Goal: Information Seeking & Learning: Learn about a topic

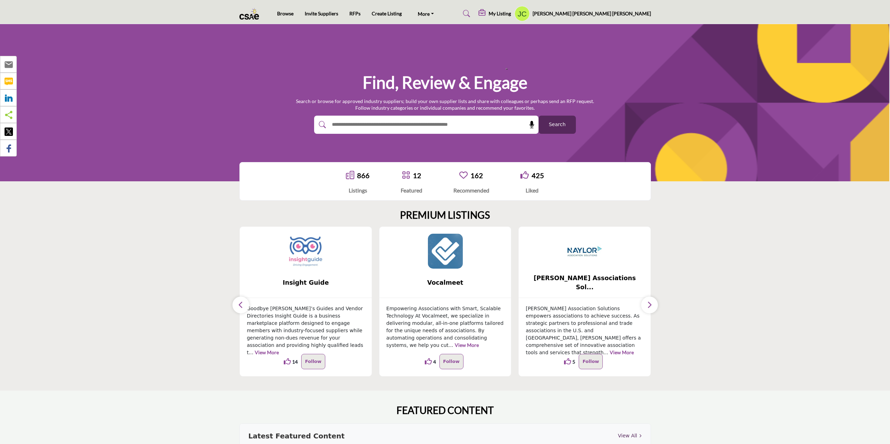
scroll to position [992, 0]
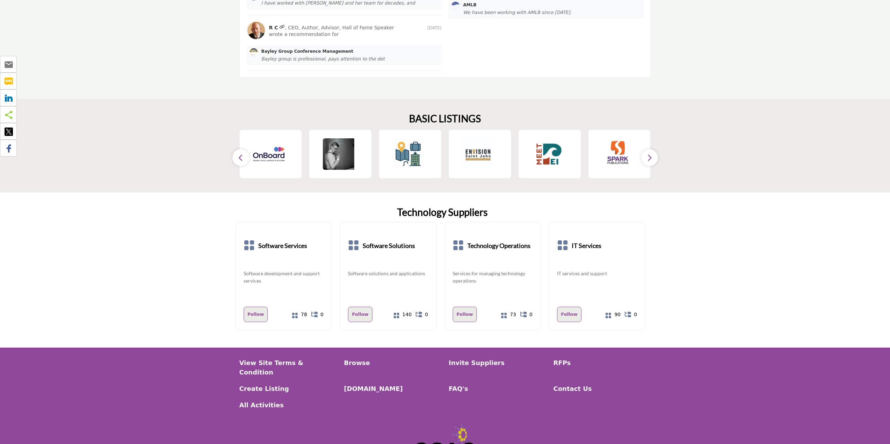
click at [432, 118] on h2 "BASIC LISTINGS" at bounding box center [445, 119] width 72 height 12
drag, startPoint x: 432, startPoint y: 118, endPoint x: 458, endPoint y: 116, distance: 26.3
click at [458, 116] on h2 "BASIC LISTINGS" at bounding box center [445, 119] width 72 height 12
copy h2 "BASIC LISTINGS"
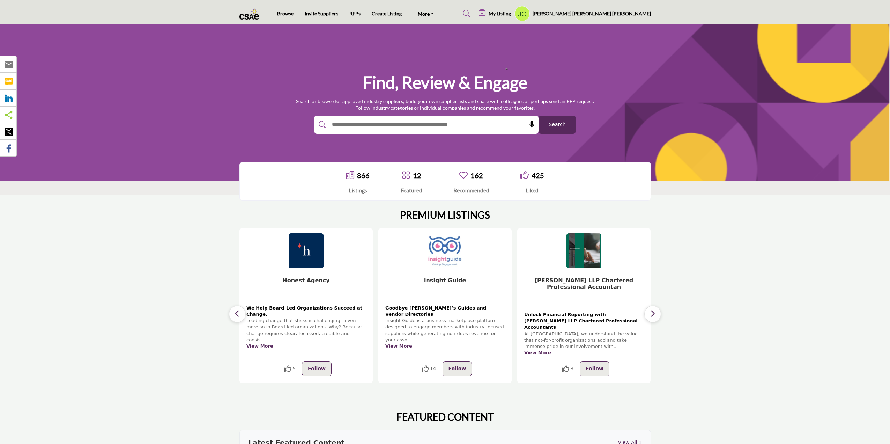
scroll to position [140, 0]
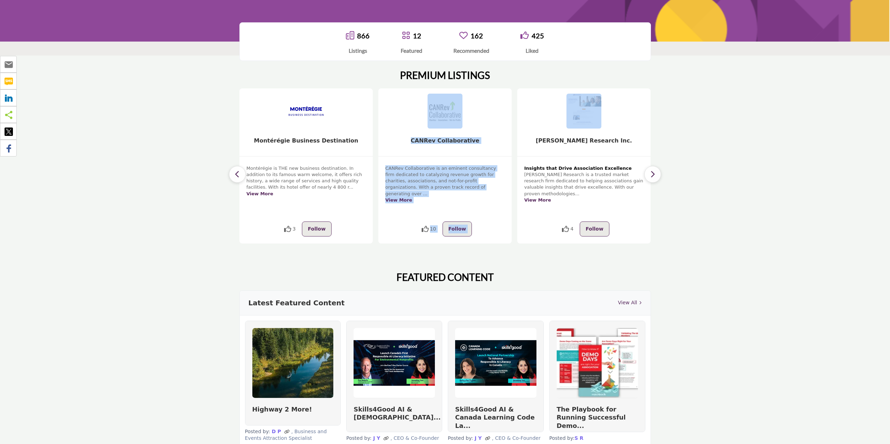
drag, startPoint x: 489, startPoint y: 131, endPoint x: 554, endPoint y: 134, distance: 65.0
click at [234, 134] on div "5 Follow View More 5 Follow" at bounding box center [28, 165] width 411 height 155
click at [490, 139] on h5 "CANRev Collaborative" at bounding box center [444, 146] width 133 height 19
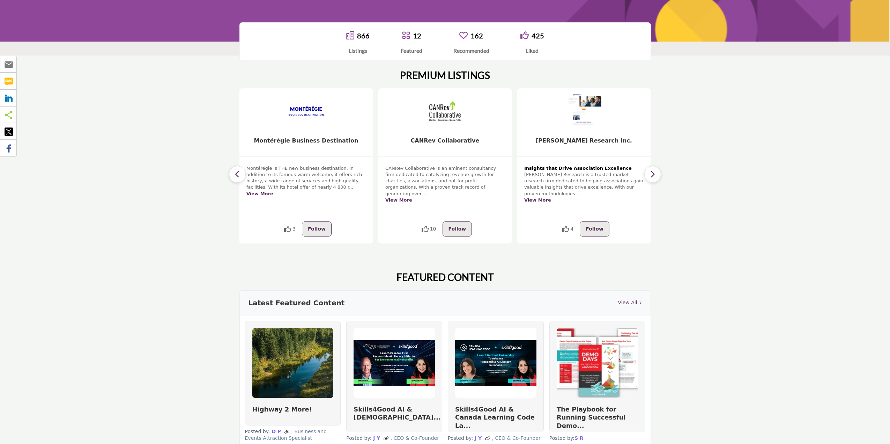
drag, startPoint x: 523, startPoint y: 146, endPoint x: 570, endPoint y: 146, distance: 46.4
click at [570, 146] on h5 "[PERSON_NAME] Research Inc." at bounding box center [583, 146] width 133 height 19
drag, startPoint x: 493, startPoint y: 137, endPoint x: 543, endPoint y: 140, distance: 50.4
click at [234, 139] on div "5 Follow View More 5 Follow" at bounding box center [28, 165] width 411 height 155
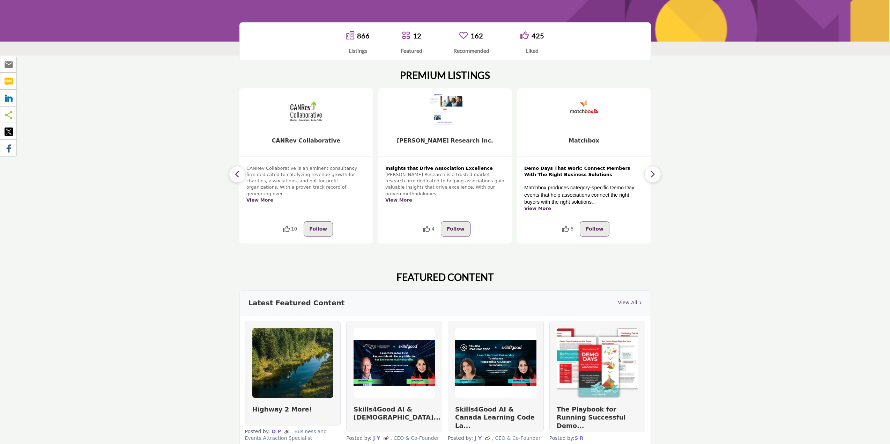
click at [509, 161] on div "Insights that Drive Association Excellence Bramm Research is a trusted market r…" at bounding box center [444, 201] width 133 height 86
drag, startPoint x: 506, startPoint y: 144, endPoint x: 562, endPoint y: 147, distance: 55.9
drag, startPoint x: 537, startPoint y: 158, endPoint x: 556, endPoint y: 157, distance: 18.6
click at [554, 157] on div "6 Follow ... View More 6 Follow" at bounding box center [583, 165] width 133 height 155
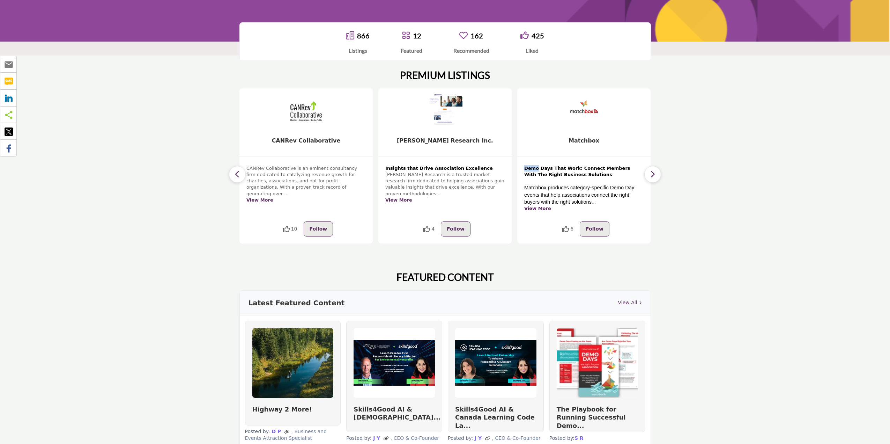
click at [625, 141] on h5 "Matchbox" at bounding box center [583, 146] width 133 height 19
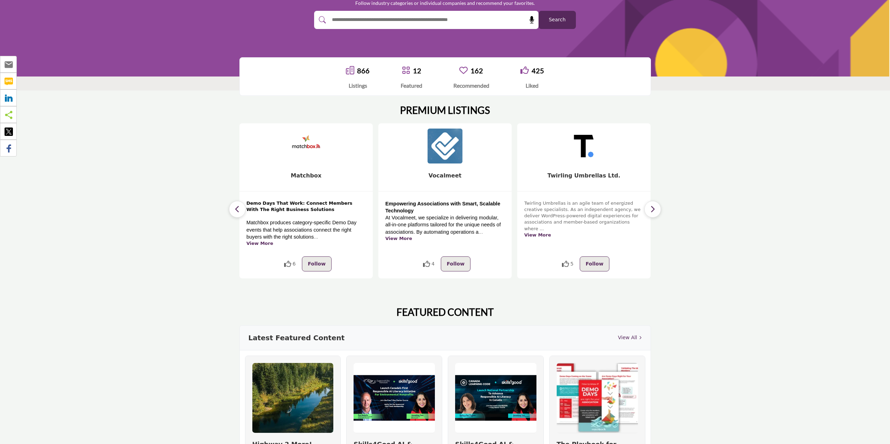
scroll to position [70, 0]
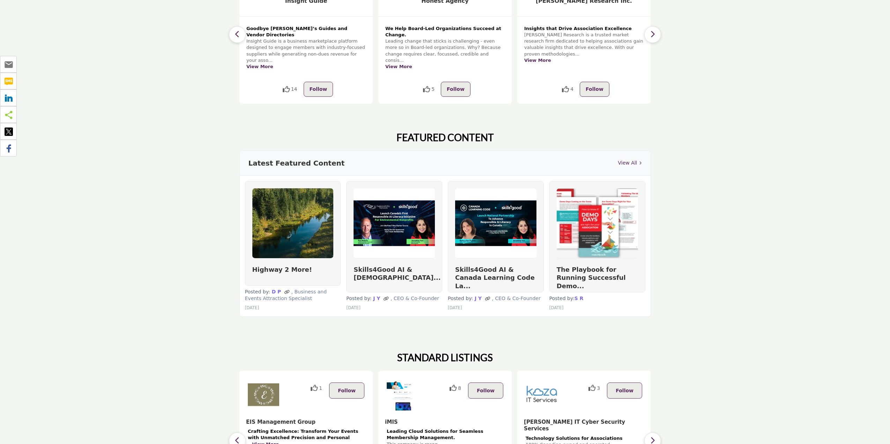
scroll to position [454, 0]
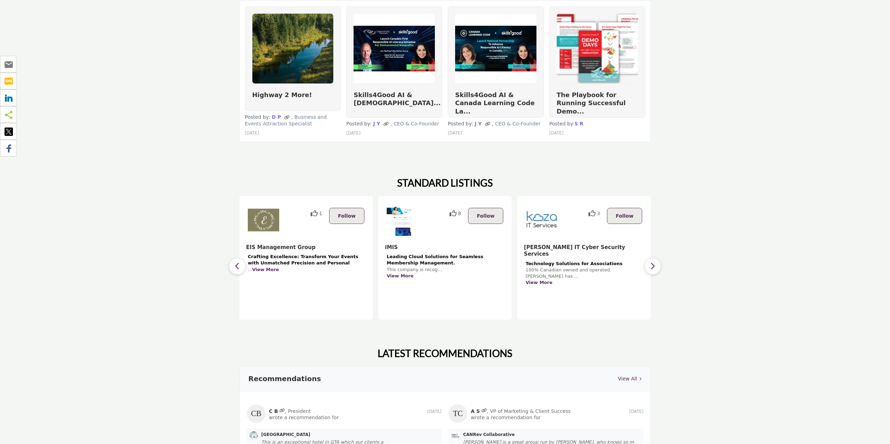
click at [658, 259] on button "button" at bounding box center [652, 266] width 17 height 17
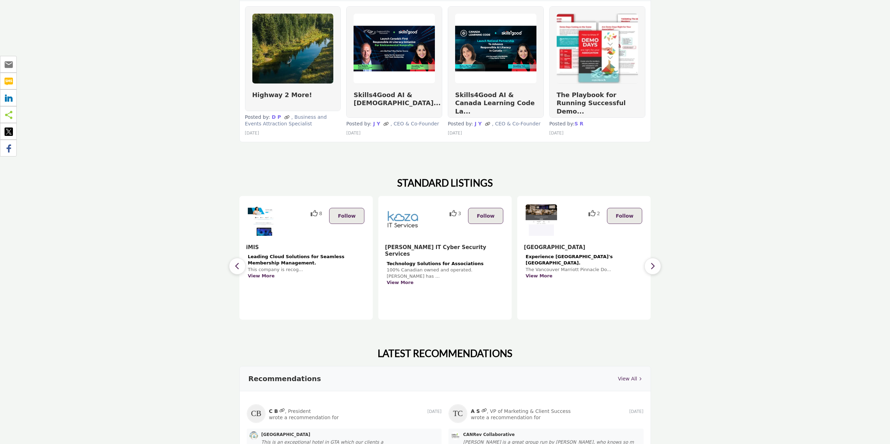
click at [658, 259] on button "button" at bounding box center [652, 266] width 17 height 17
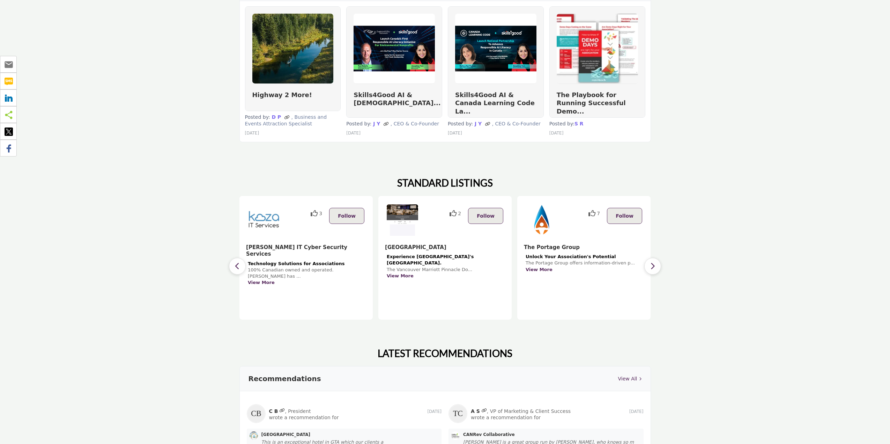
click at [658, 259] on button "button" at bounding box center [652, 266] width 17 height 17
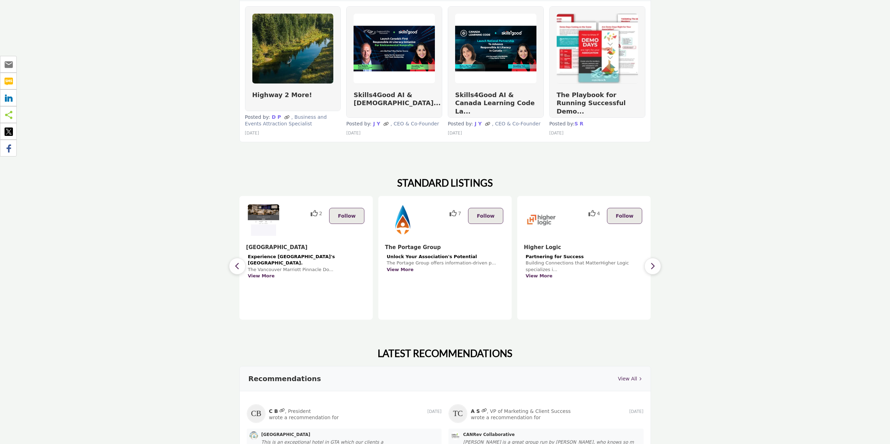
click at [658, 259] on button "button" at bounding box center [652, 266] width 17 height 17
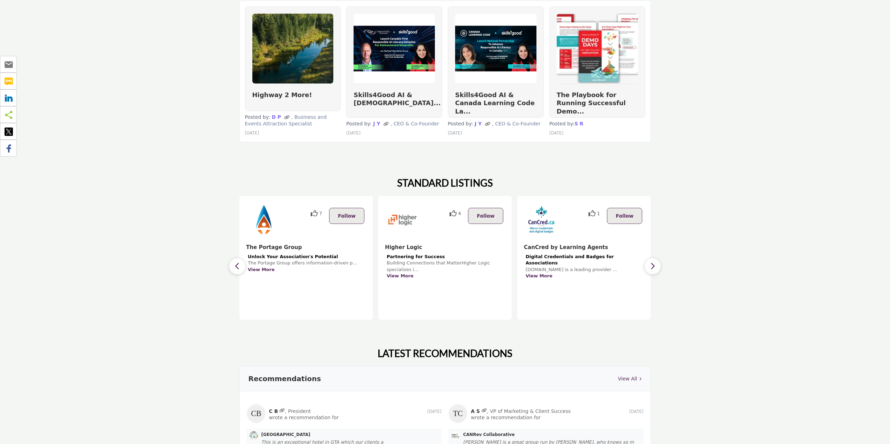
click at [658, 259] on button "button" at bounding box center [652, 266] width 17 height 17
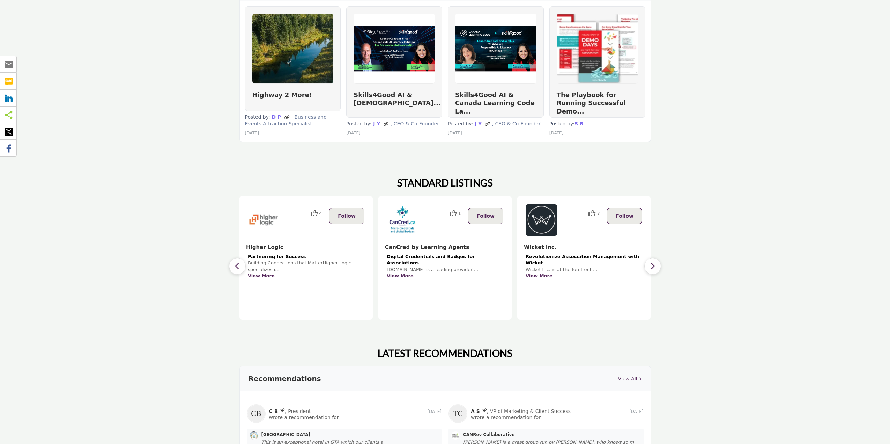
click at [658, 259] on button "button" at bounding box center [652, 266] width 17 height 17
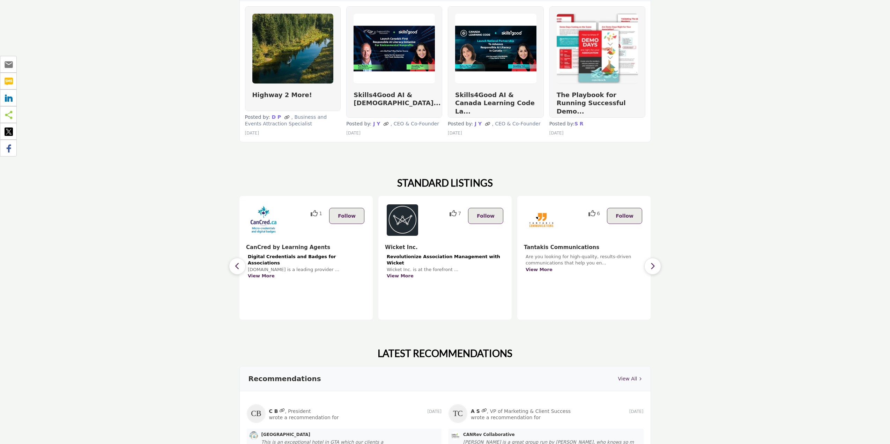
click at [658, 259] on button "button" at bounding box center [652, 266] width 17 height 17
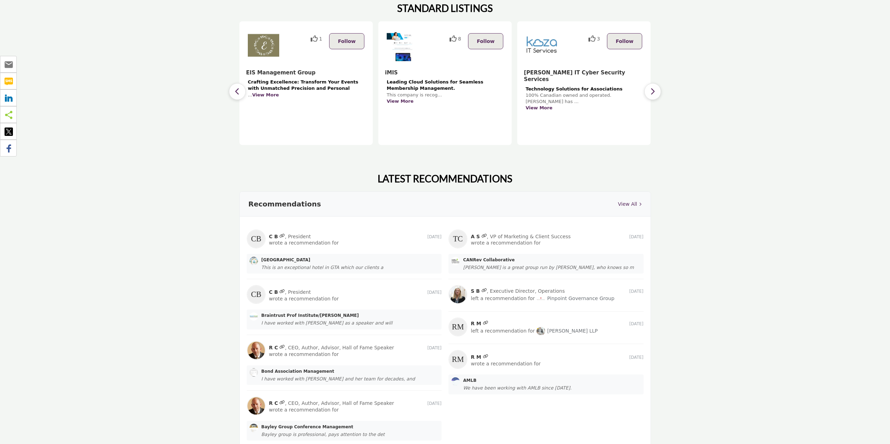
scroll to position [593, 0]
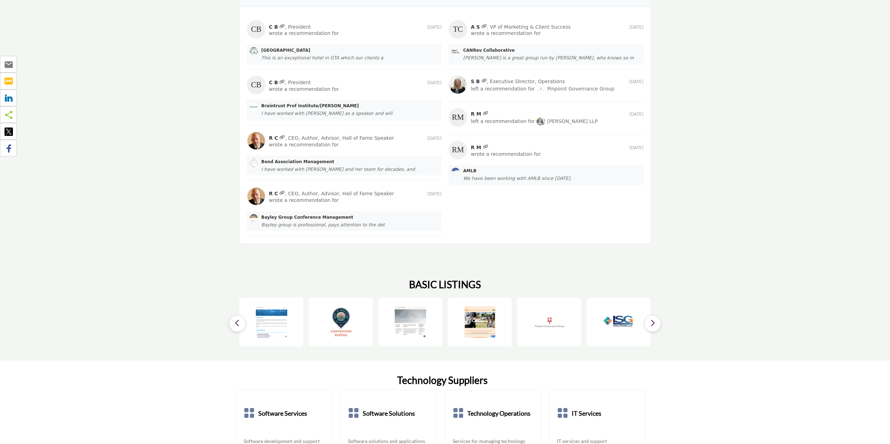
scroll to position [942, 0]
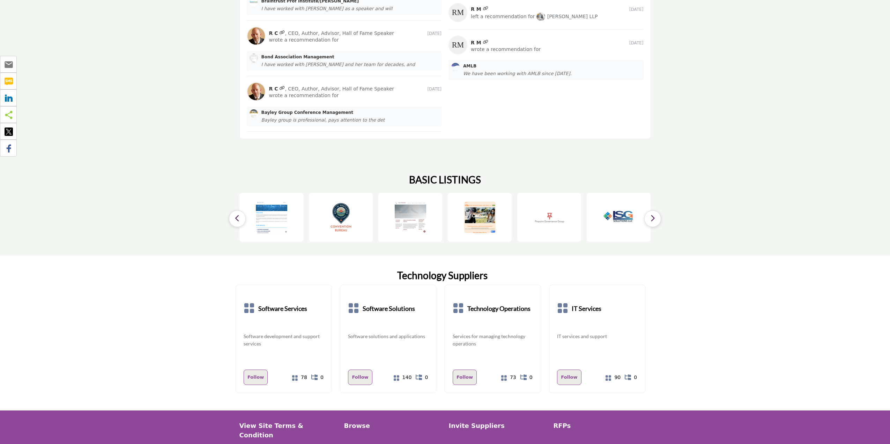
click at [658, 212] on button "button" at bounding box center [652, 218] width 17 height 17
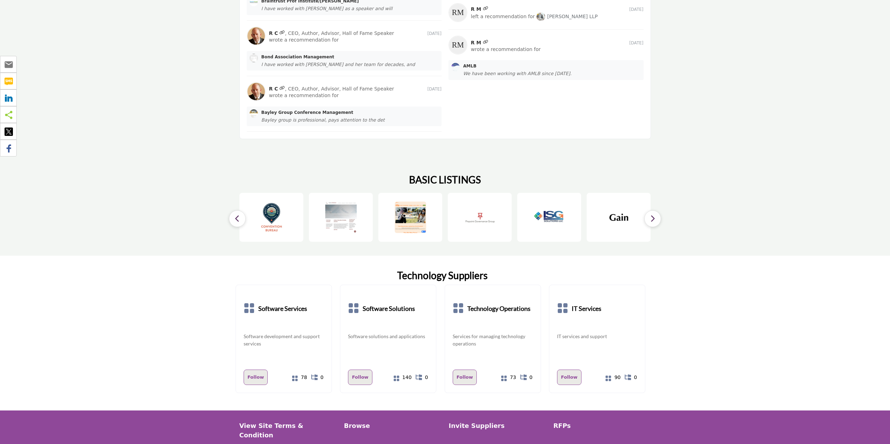
click at [658, 212] on button "button" at bounding box center [652, 218] width 17 height 17
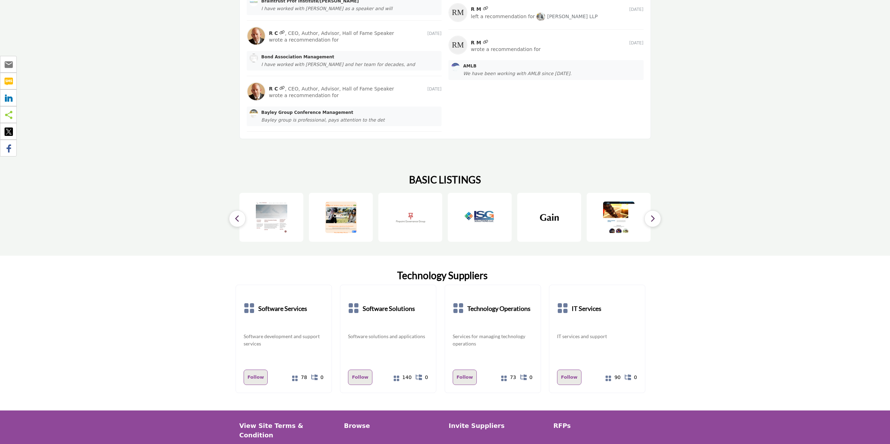
click at [658, 212] on button "button" at bounding box center [652, 218] width 17 height 17
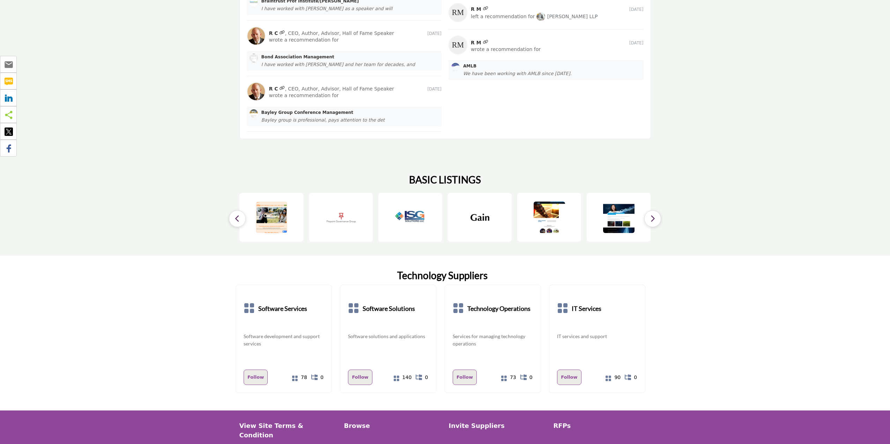
click at [658, 212] on button "button" at bounding box center [652, 218] width 17 height 17
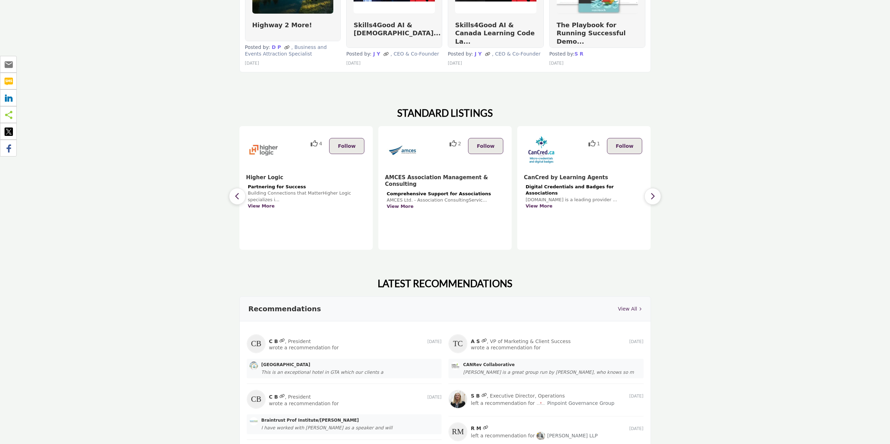
scroll to position [558, 0]
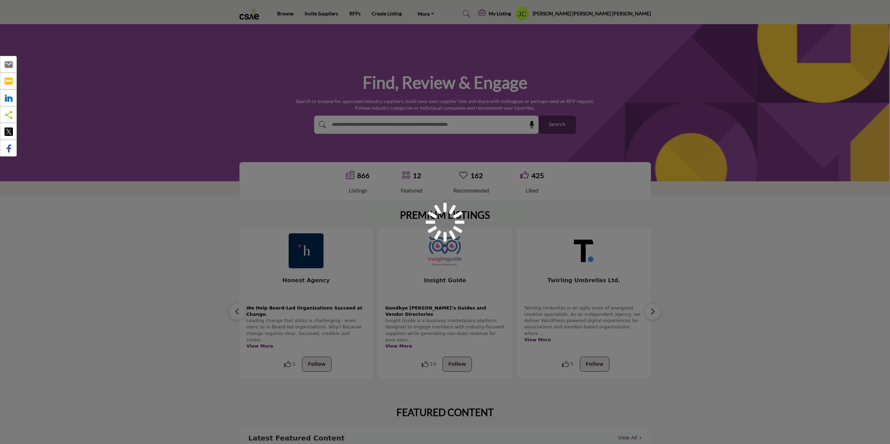
scroll to position [558, 0]
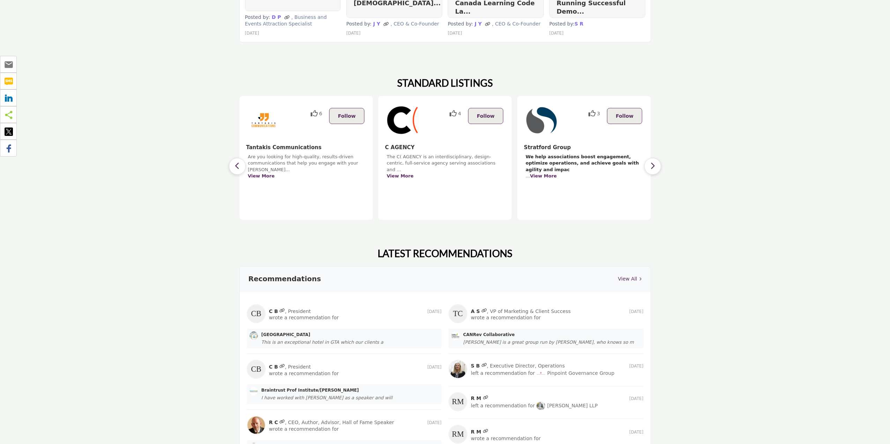
scroll to position [519, 0]
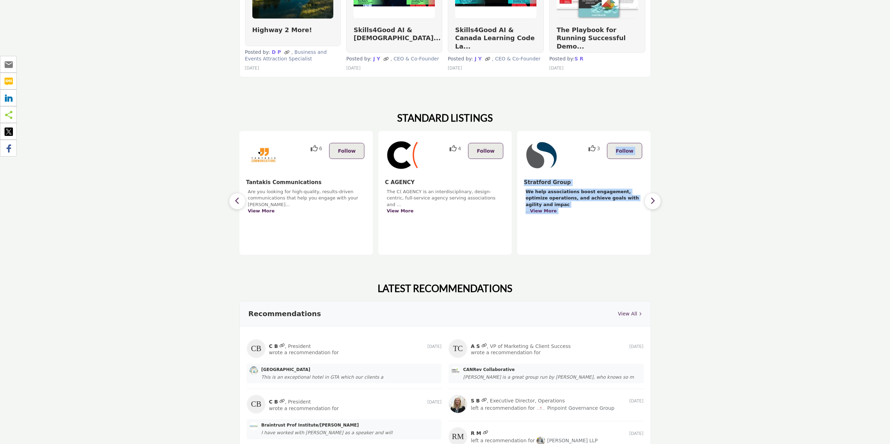
drag, startPoint x: 620, startPoint y: 173, endPoint x: 655, endPoint y: 173, distance: 34.9
click at [655, 173] on section "STANDARD LISTINGS 6 Follow View More 4 Follow 3 7" at bounding box center [445, 183] width 890 height 170
click at [621, 163] on div "3 Follow" at bounding box center [583, 155] width 133 height 48
click at [647, 194] on button "button" at bounding box center [652, 201] width 17 height 17
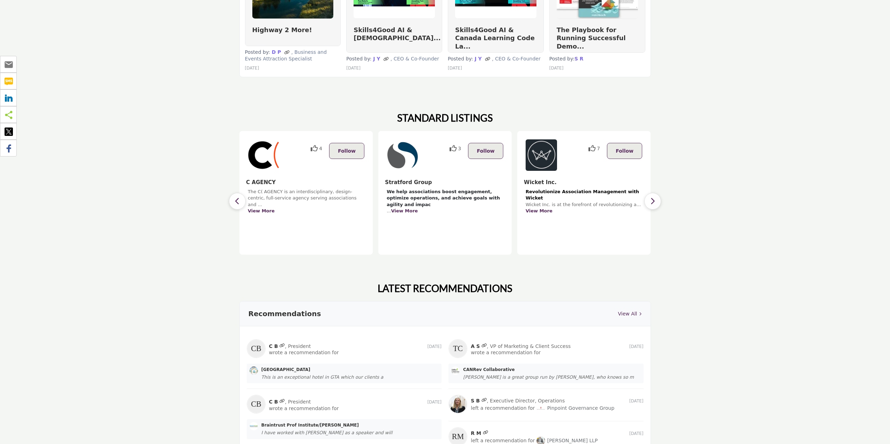
click at [647, 194] on button "button" at bounding box center [652, 201] width 17 height 17
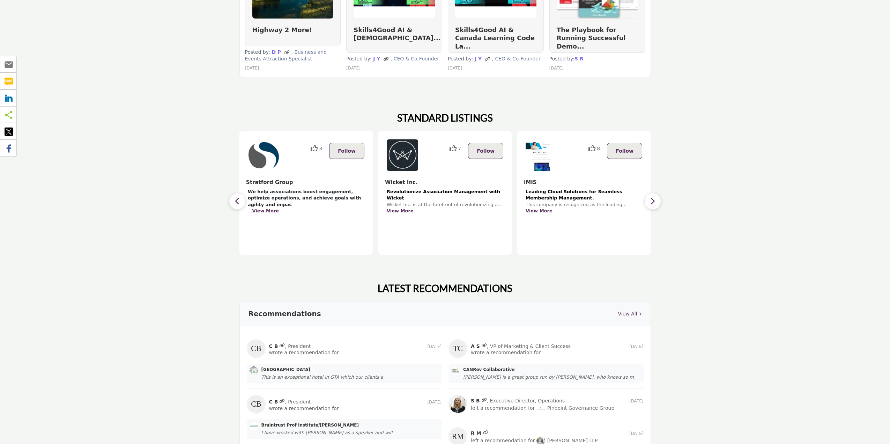
click at [647, 194] on button "button" at bounding box center [652, 201] width 17 height 17
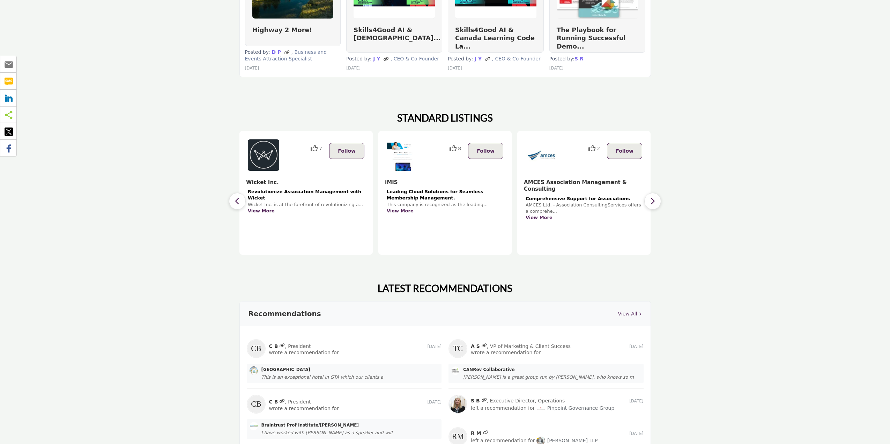
click at [647, 194] on button "button" at bounding box center [652, 201] width 17 height 17
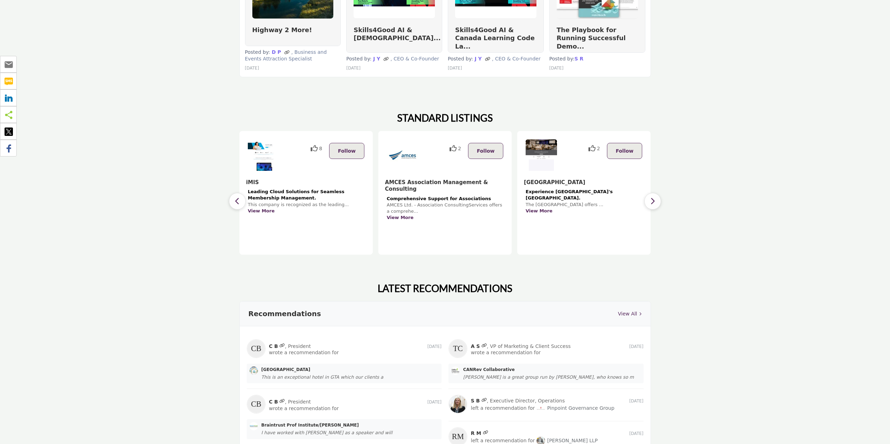
click at [647, 194] on button "button" at bounding box center [652, 201] width 17 height 17
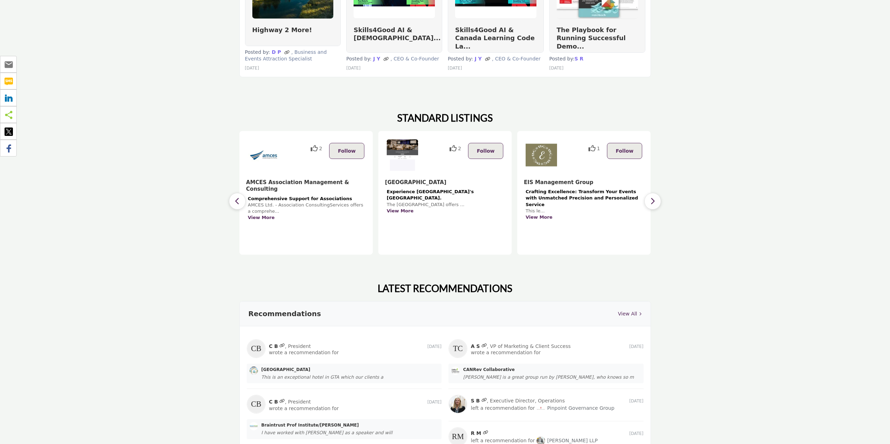
click at [647, 194] on button "button" at bounding box center [652, 201] width 17 height 17
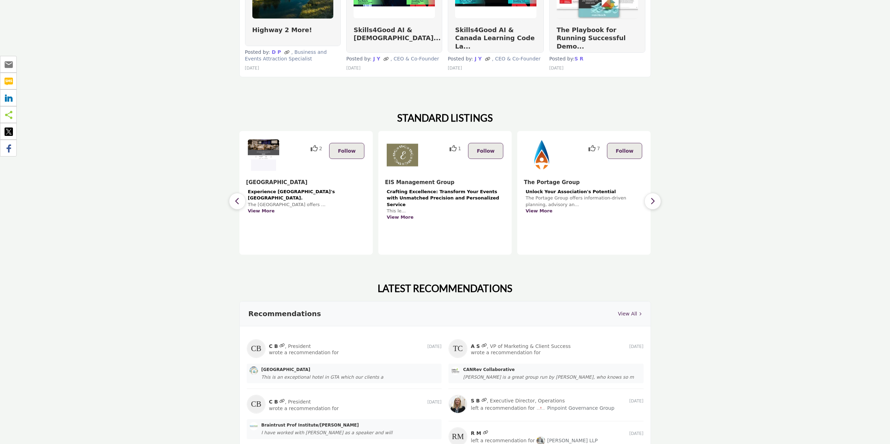
click at [647, 194] on button "button" at bounding box center [652, 201] width 17 height 17
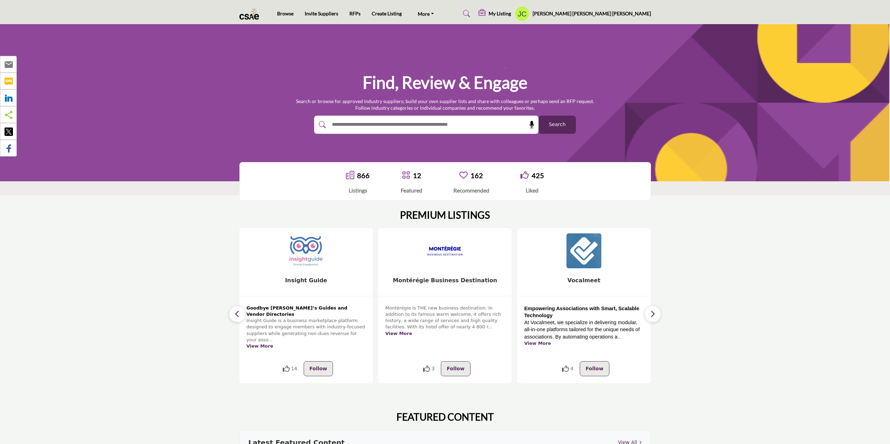
scroll to position [70, 0]
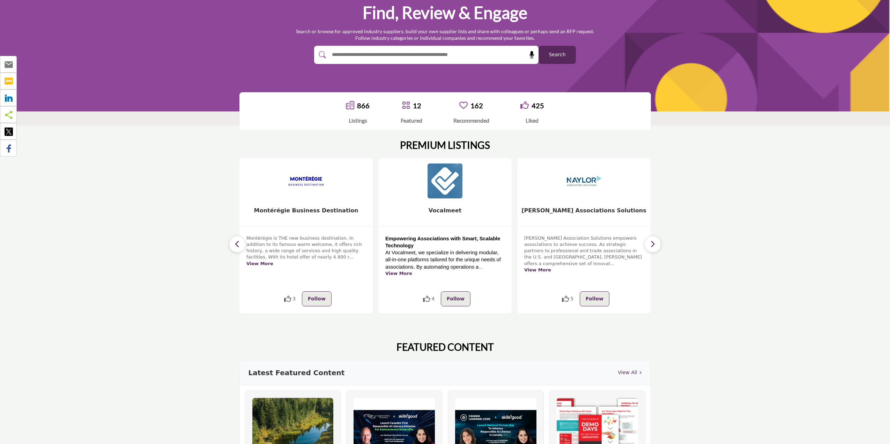
click at [655, 244] on icon "button" at bounding box center [653, 243] width 6 height 9
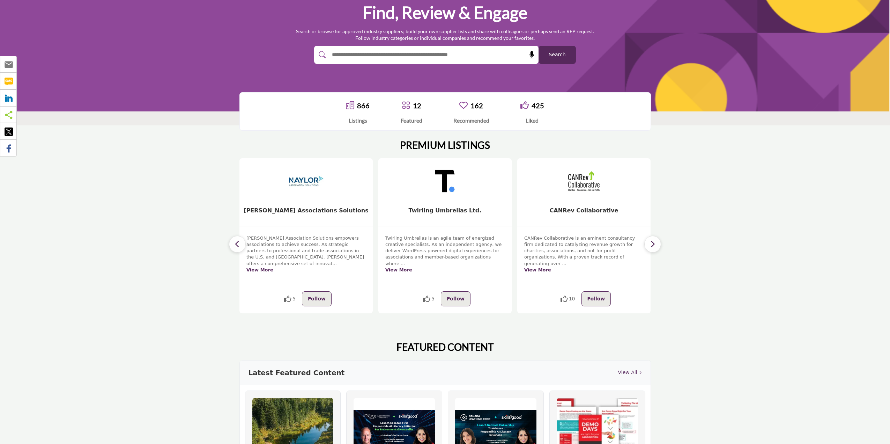
click at [655, 244] on icon "button" at bounding box center [653, 243] width 6 height 9
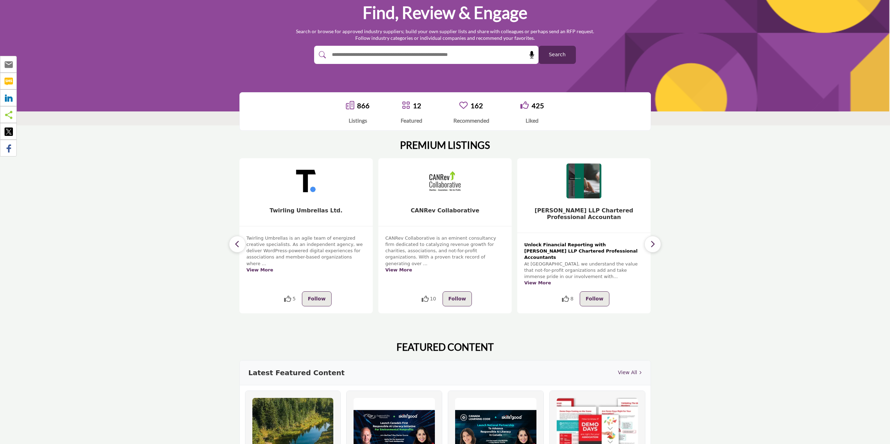
click at [655, 244] on icon "button" at bounding box center [653, 243] width 6 height 9
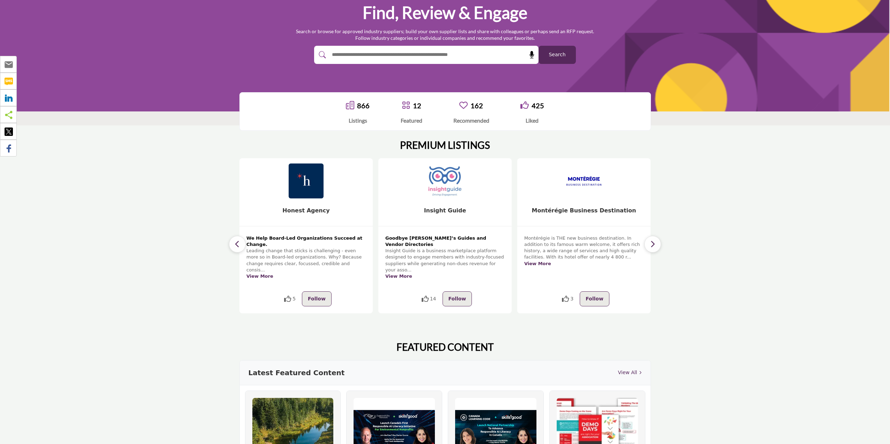
click at [655, 244] on icon "button" at bounding box center [653, 243] width 6 height 9
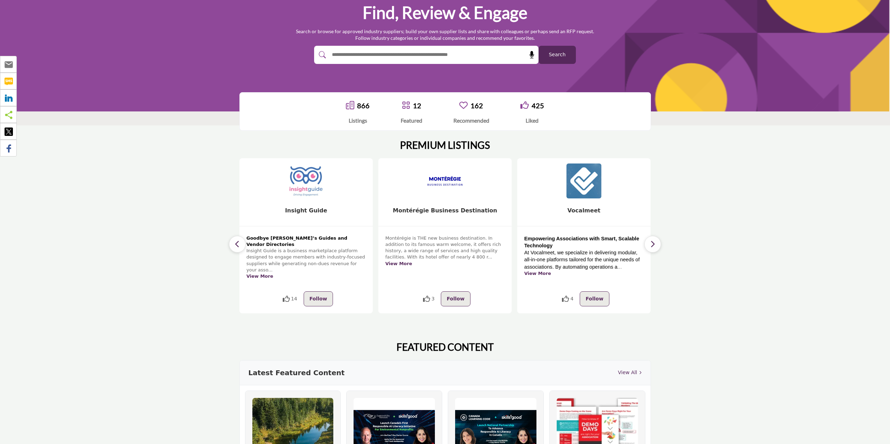
click at [655, 244] on icon "button" at bounding box center [653, 243] width 6 height 9
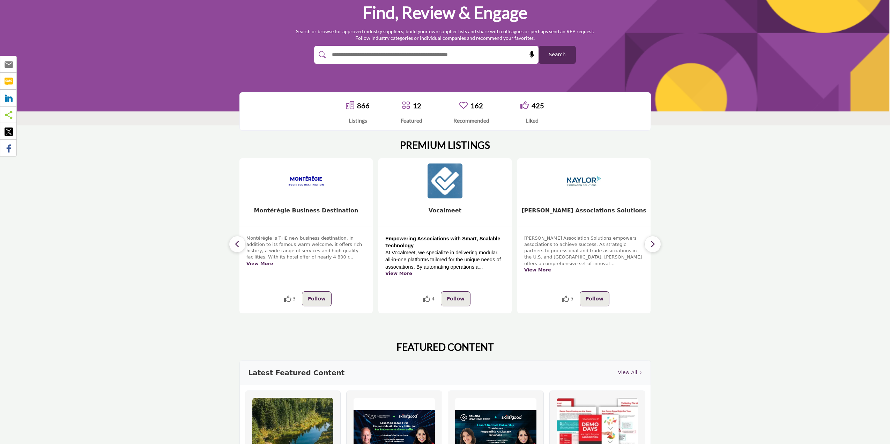
click at [655, 244] on icon "button" at bounding box center [653, 243] width 6 height 9
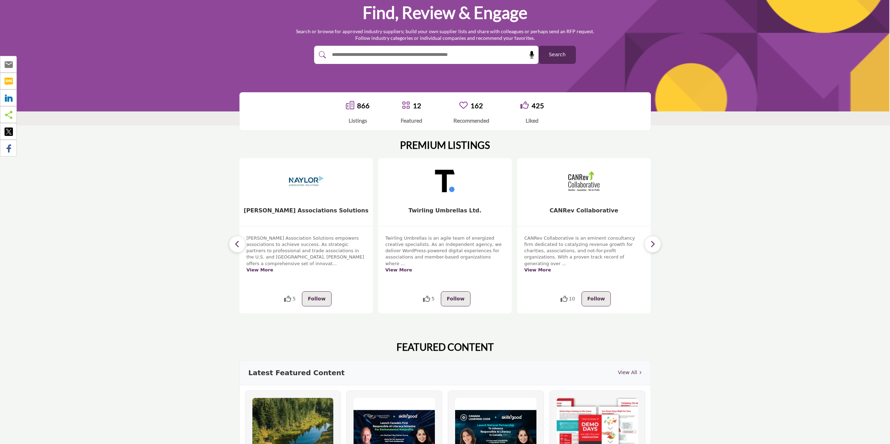
click at [655, 244] on icon "button" at bounding box center [653, 243] width 6 height 9
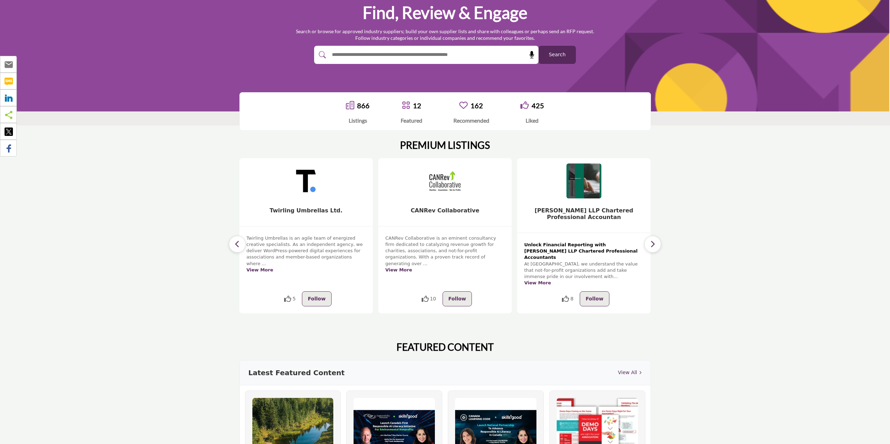
click at [655, 244] on icon "button" at bounding box center [653, 243] width 6 height 9
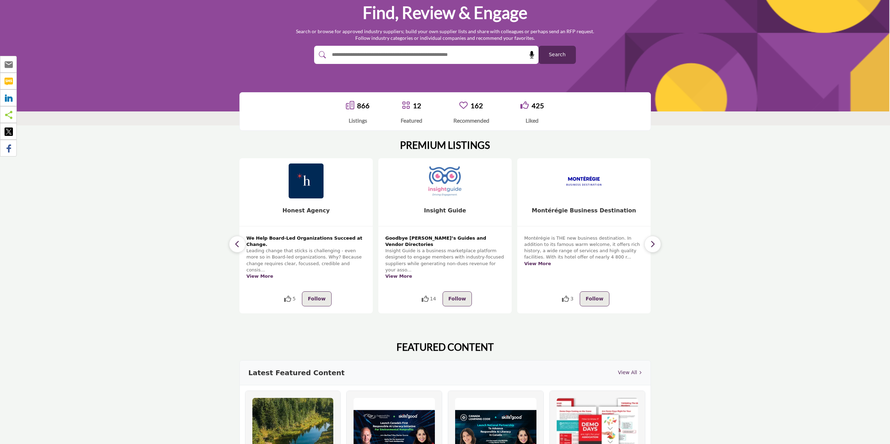
click at [655, 244] on icon "button" at bounding box center [653, 243] width 6 height 9
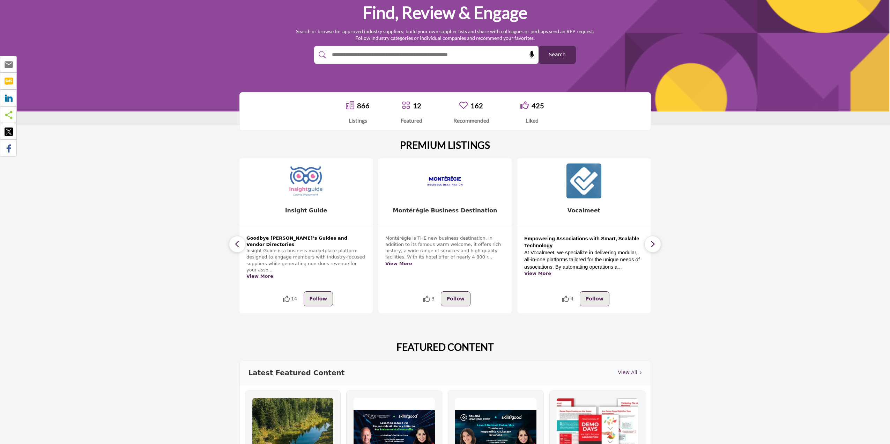
click at [655, 244] on icon "button" at bounding box center [653, 243] width 6 height 9
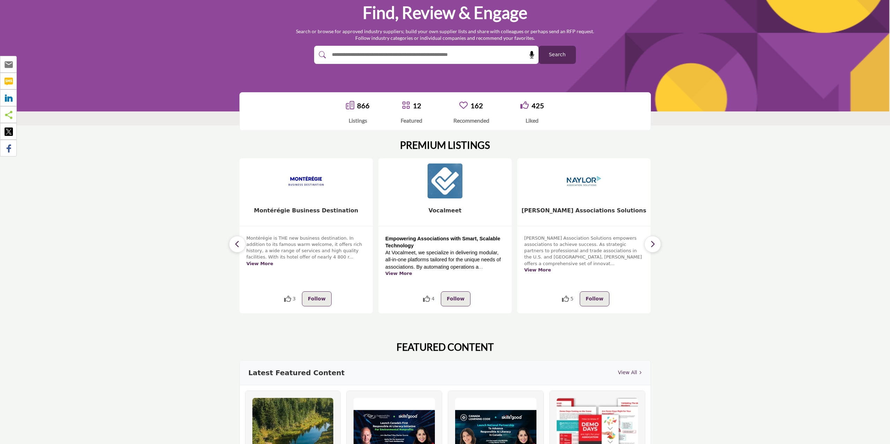
click at [655, 244] on icon "button" at bounding box center [653, 243] width 6 height 9
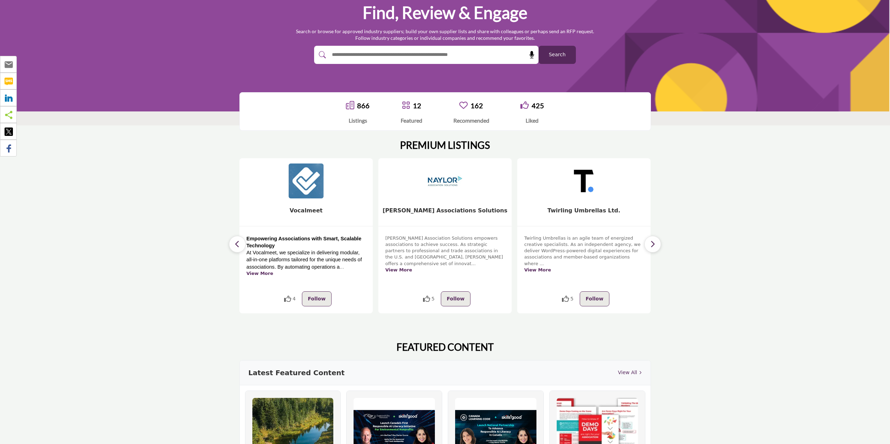
click at [655, 244] on icon "button" at bounding box center [653, 243] width 6 height 9
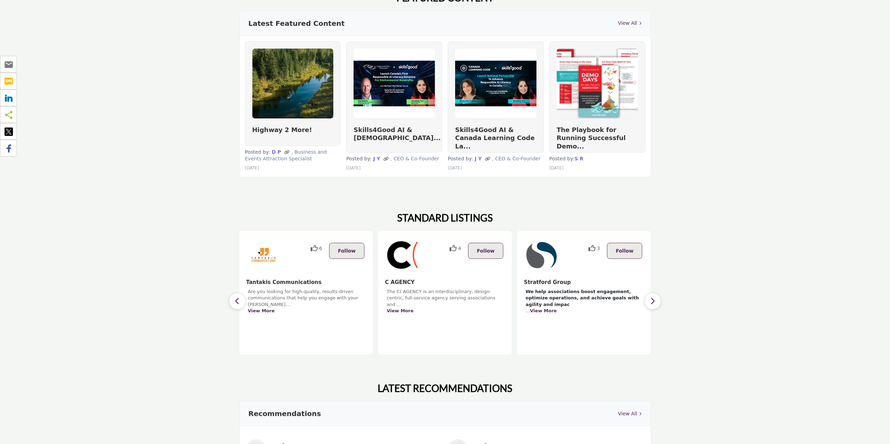
scroll to position [0, 0]
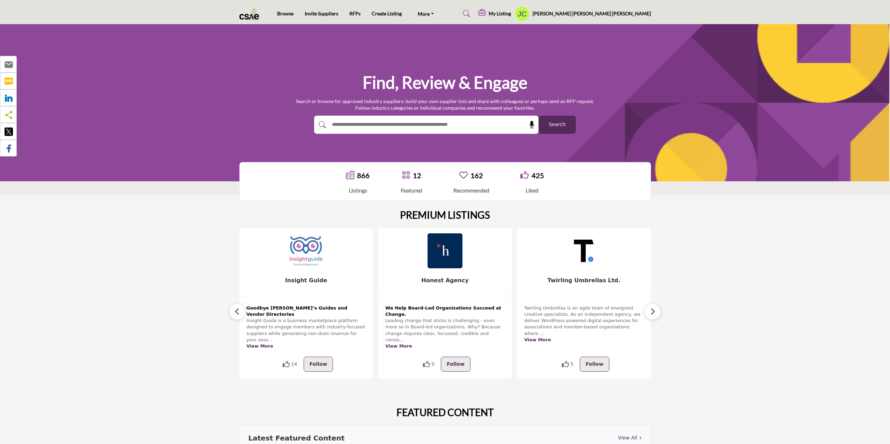
click at [653, 310] on icon "button" at bounding box center [653, 311] width 6 height 9
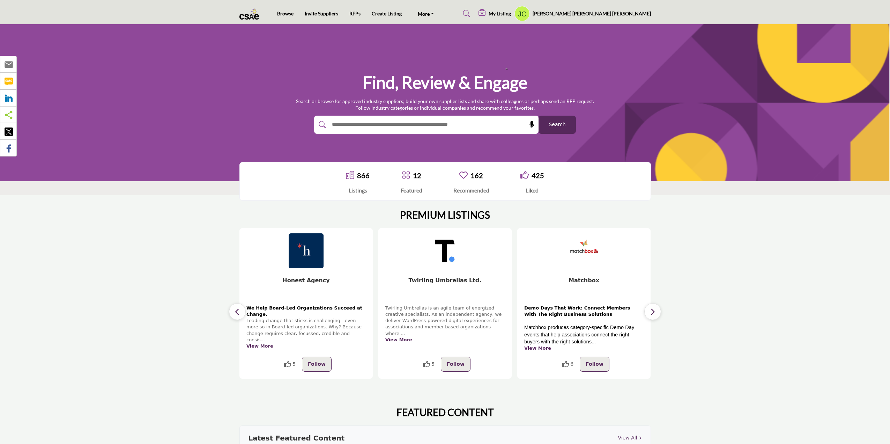
click at [653, 310] on icon "button" at bounding box center [653, 311] width 6 height 9
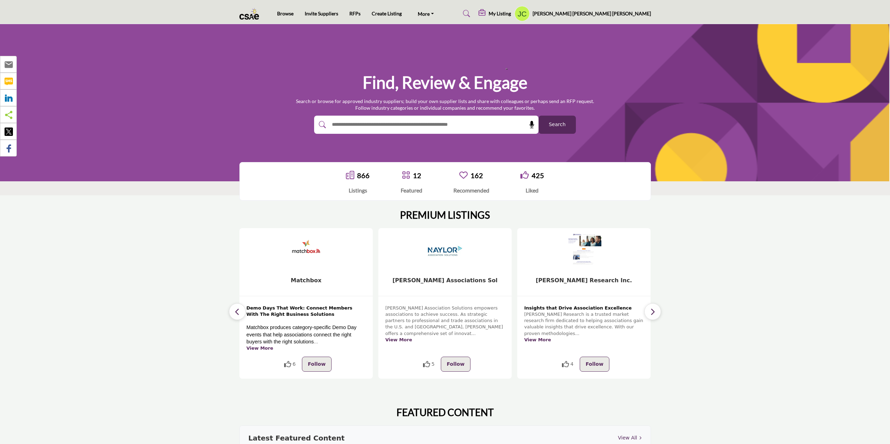
click at [653, 310] on icon "button" at bounding box center [653, 311] width 6 height 9
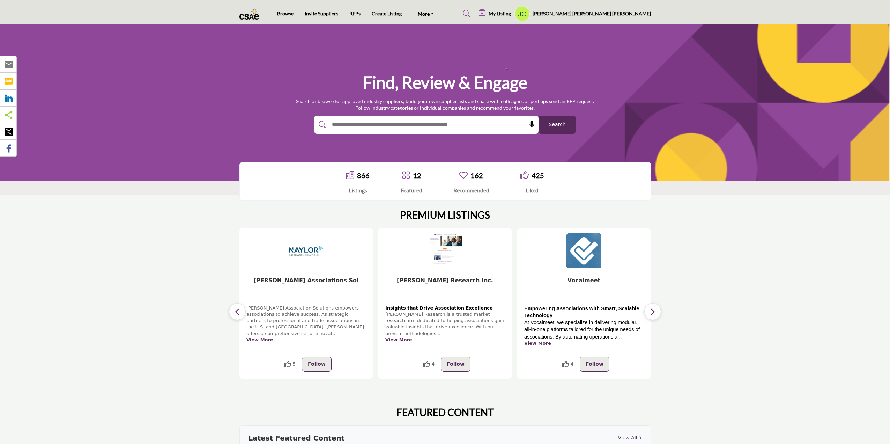
click at [653, 310] on icon "button" at bounding box center [653, 311] width 6 height 9
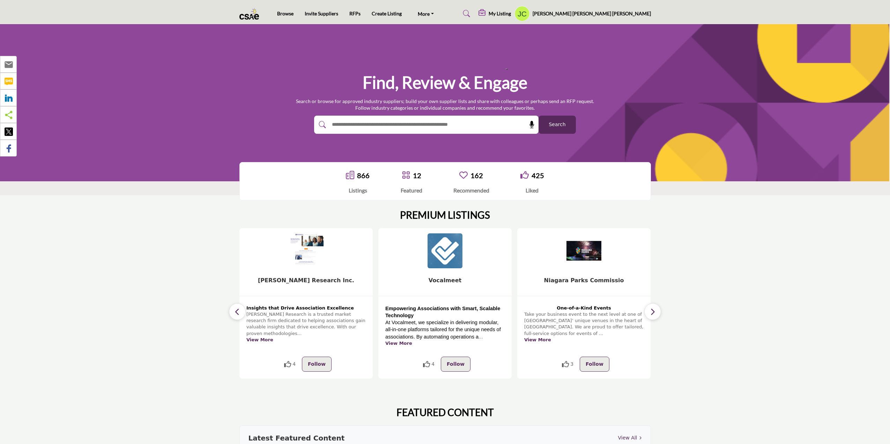
click at [653, 310] on icon "button" at bounding box center [653, 311] width 6 height 9
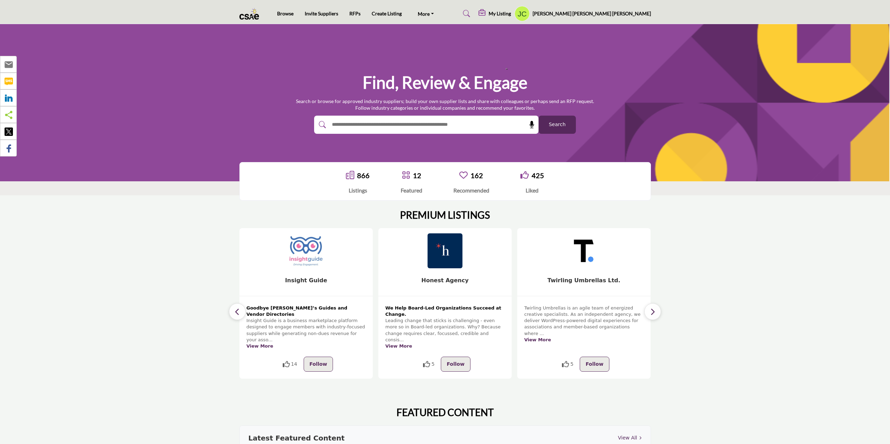
click at [651, 310] on icon "button" at bounding box center [653, 311] width 6 height 9
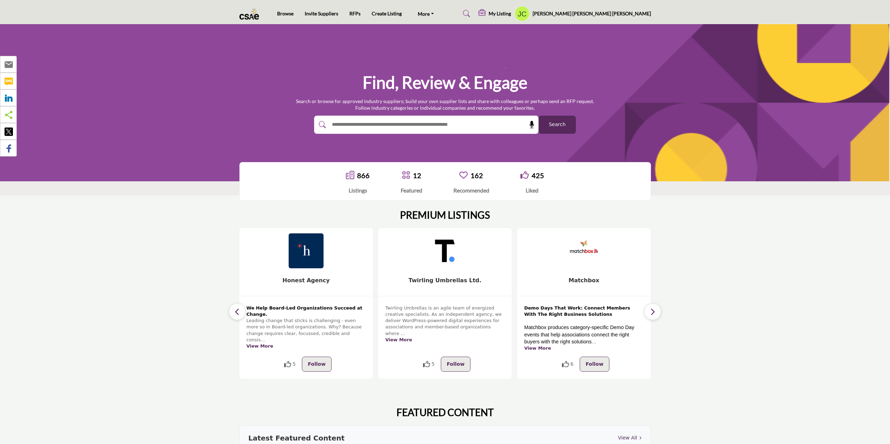
click at [651, 310] on icon "button" at bounding box center [653, 311] width 6 height 9
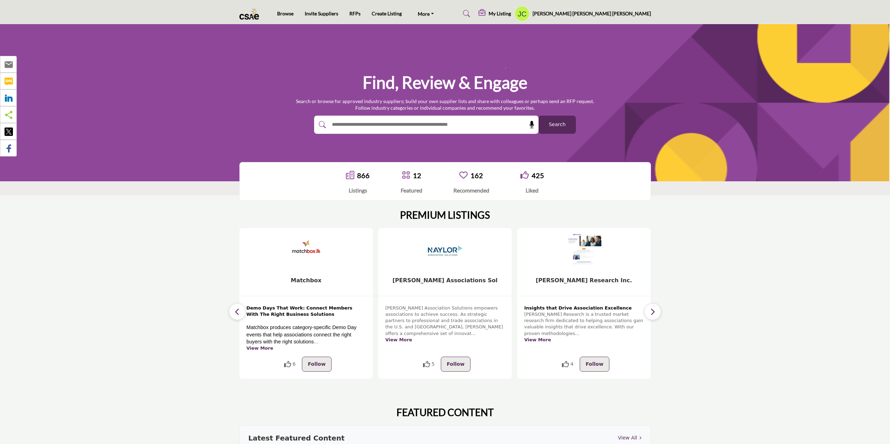
click at [651, 310] on icon "button" at bounding box center [653, 311] width 6 height 9
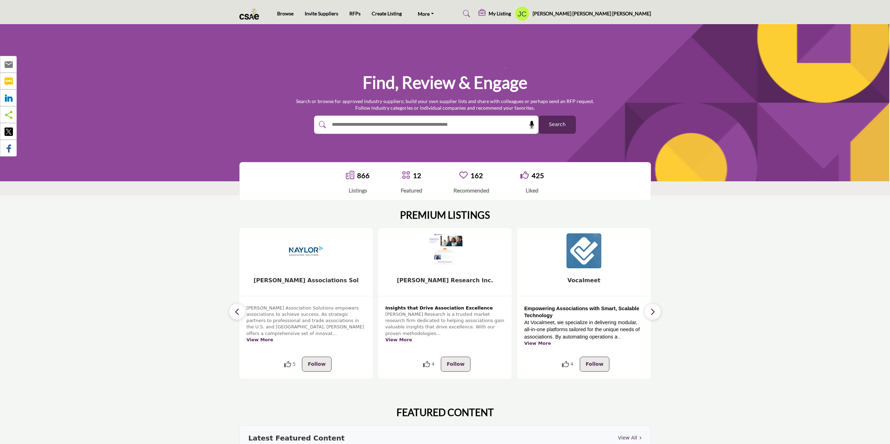
click at [652, 310] on icon "button" at bounding box center [653, 311] width 6 height 9
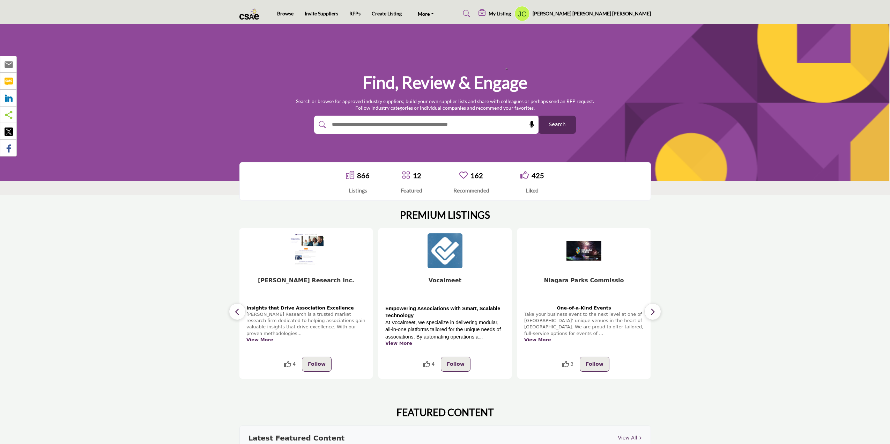
click at [653, 310] on icon "button" at bounding box center [653, 311] width 6 height 9
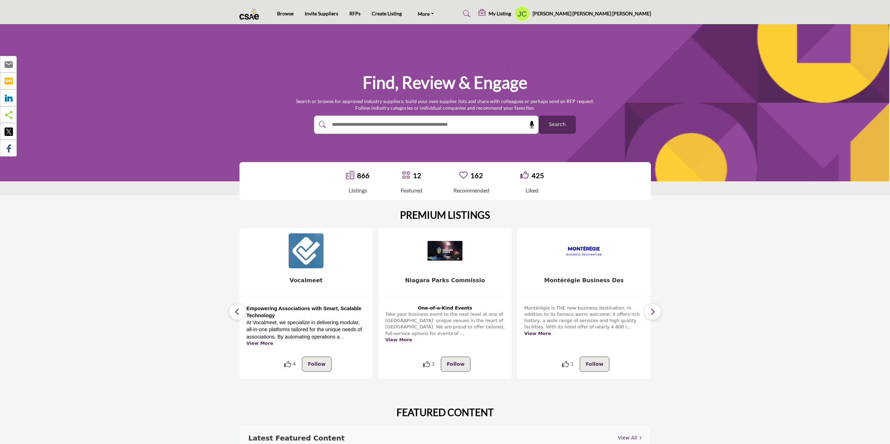
click at [653, 310] on icon "button" at bounding box center [653, 311] width 6 height 9
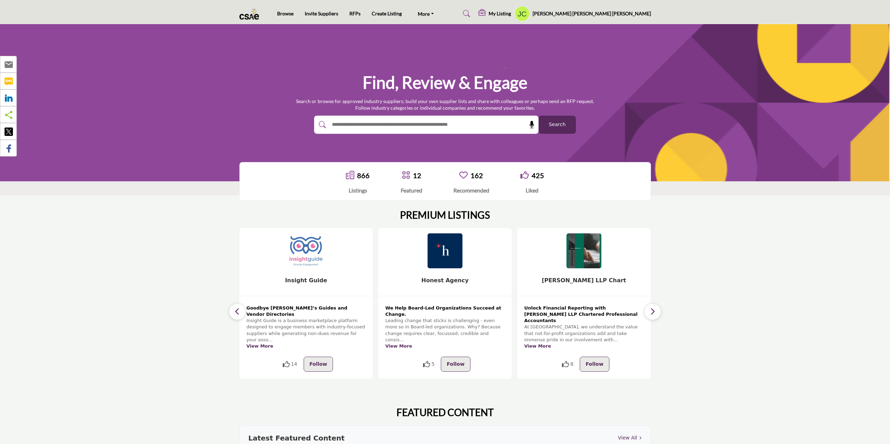
click at [652, 311] on icon "button" at bounding box center [653, 311] width 6 height 9
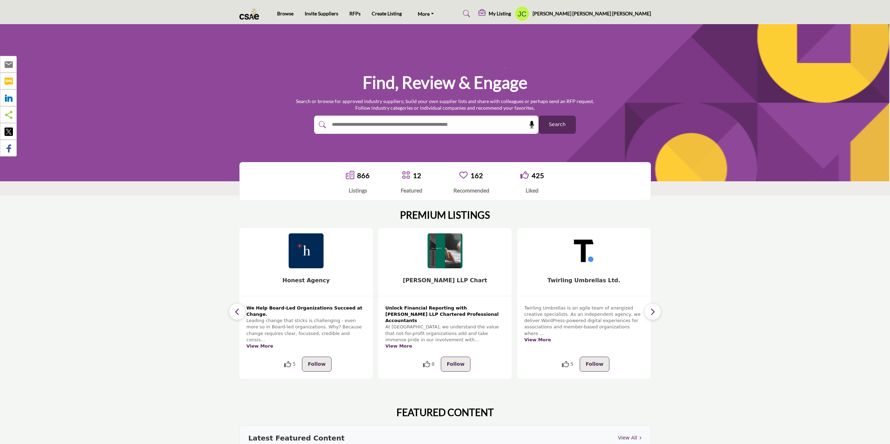
click at [652, 311] on icon "button" at bounding box center [653, 311] width 6 height 9
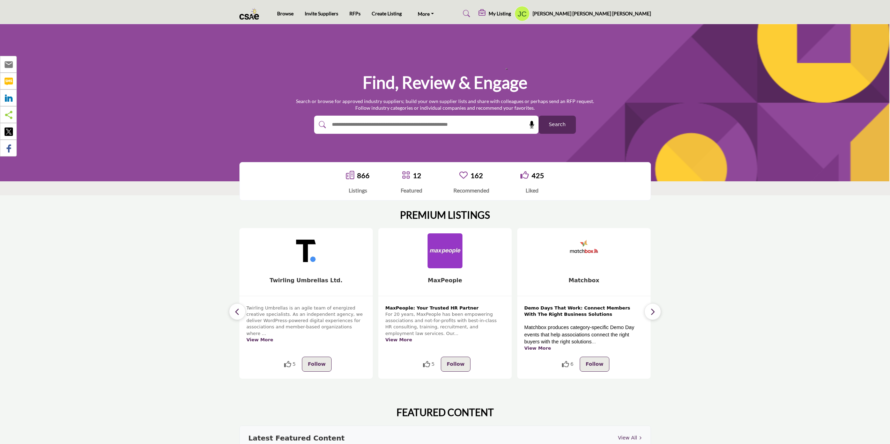
click at [652, 311] on icon "button" at bounding box center [653, 311] width 6 height 9
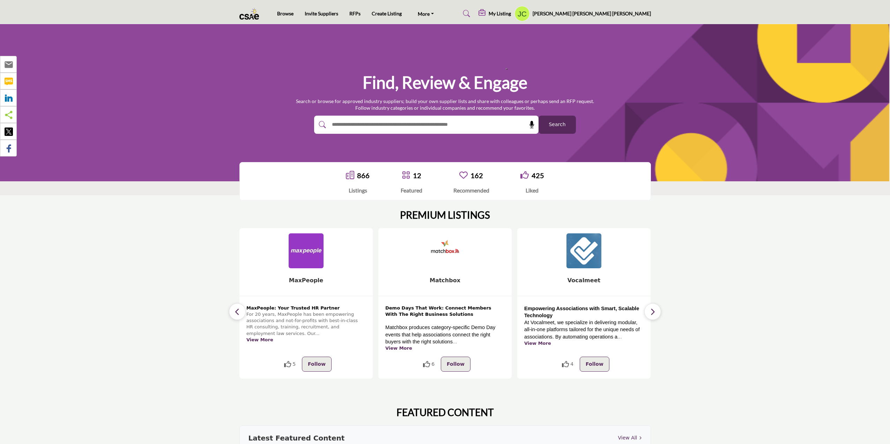
click at [652, 311] on icon "button" at bounding box center [653, 311] width 6 height 9
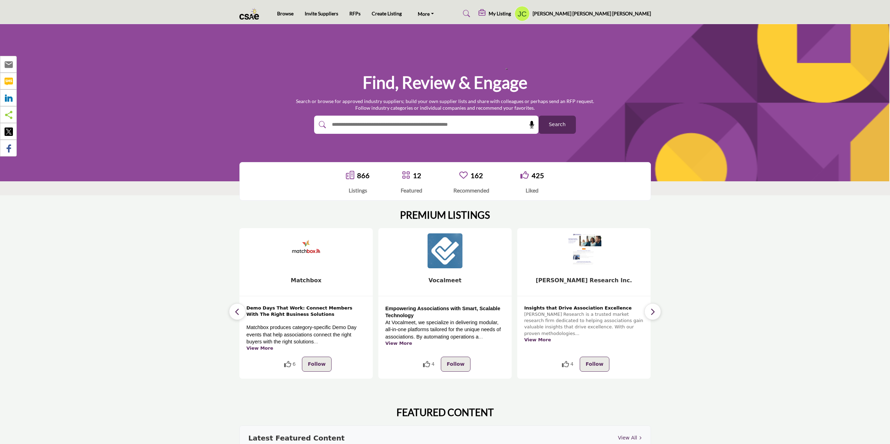
click at [652, 311] on icon "button" at bounding box center [653, 311] width 6 height 9
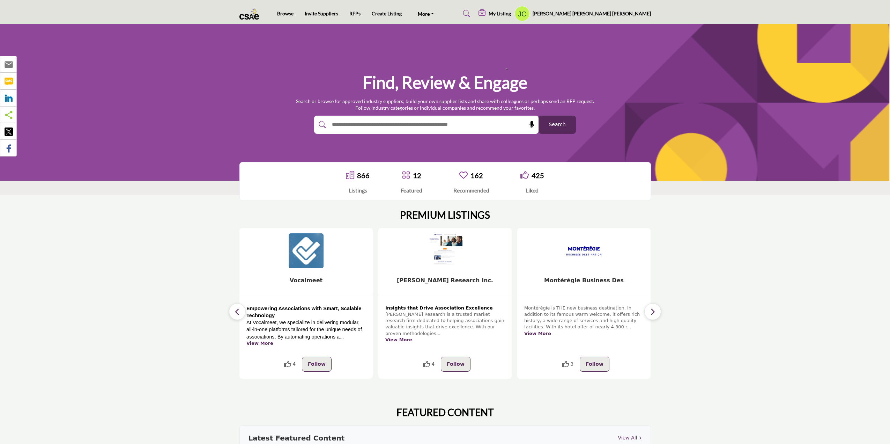
click at [652, 311] on icon "button" at bounding box center [653, 311] width 6 height 9
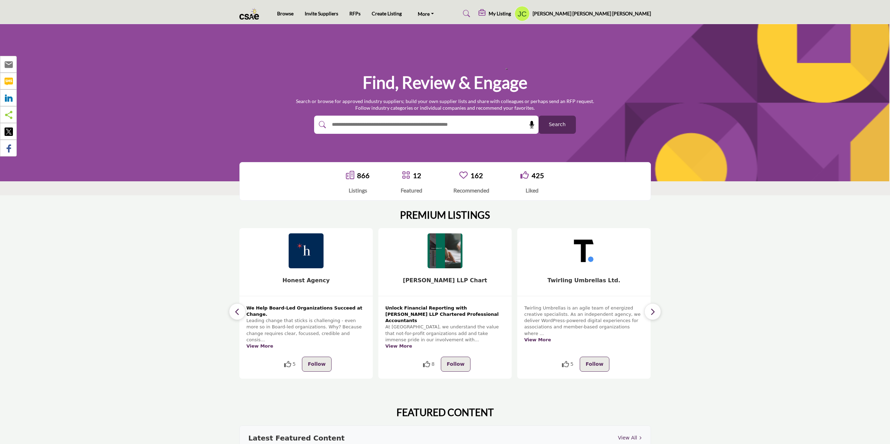
click at [652, 311] on icon "button" at bounding box center [653, 311] width 6 height 9
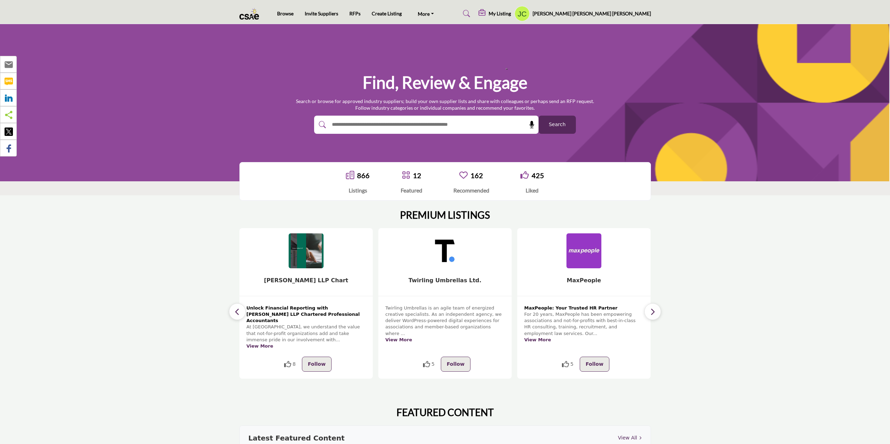
click at [652, 311] on icon "button" at bounding box center [653, 311] width 6 height 9
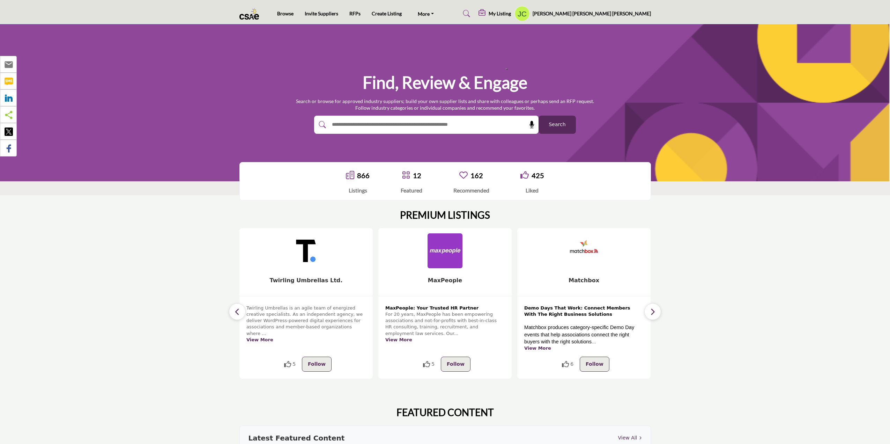
click at [652, 311] on icon "button" at bounding box center [653, 311] width 6 height 9
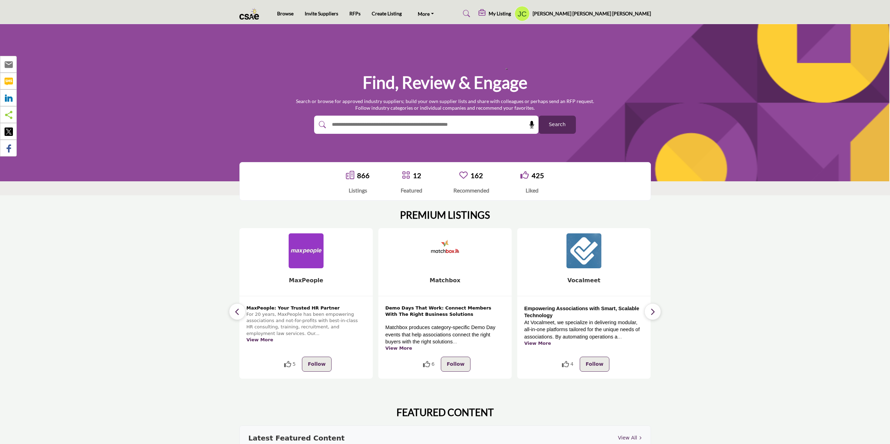
click at [652, 311] on icon "button" at bounding box center [653, 311] width 6 height 9
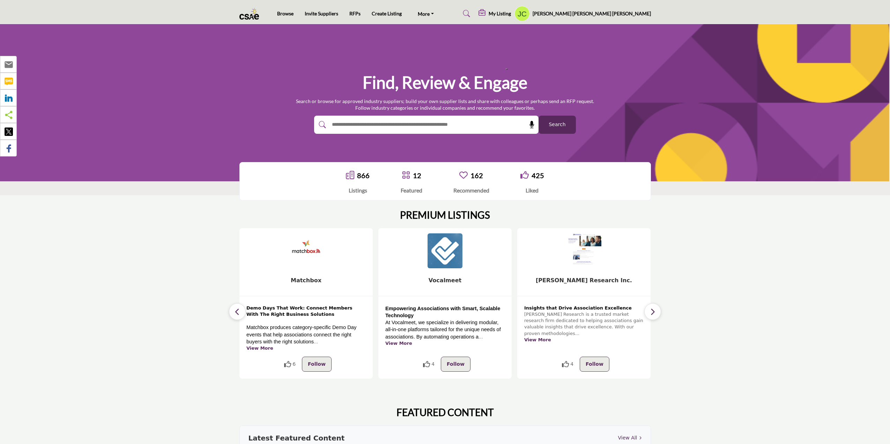
click at [652, 311] on icon "button" at bounding box center [653, 311] width 6 height 9
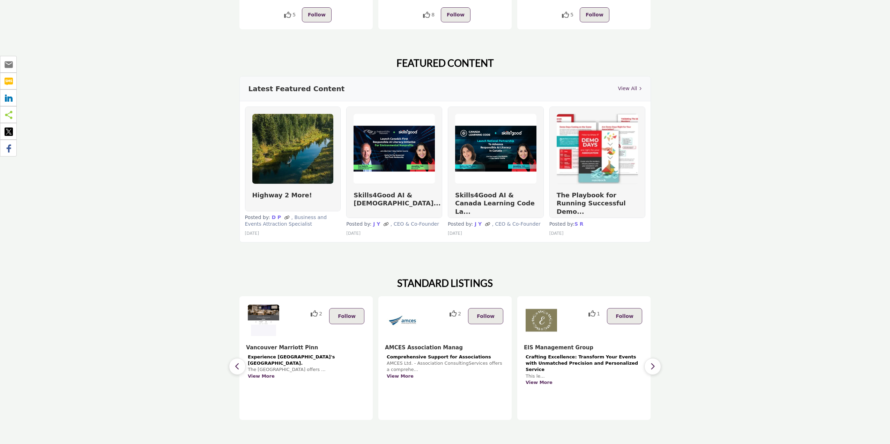
scroll to position [419, 0]
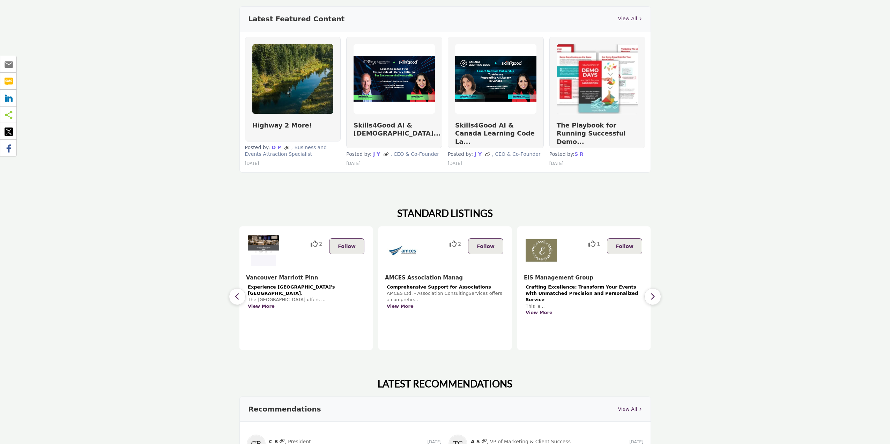
click at [649, 297] on button "button" at bounding box center [652, 296] width 17 height 17
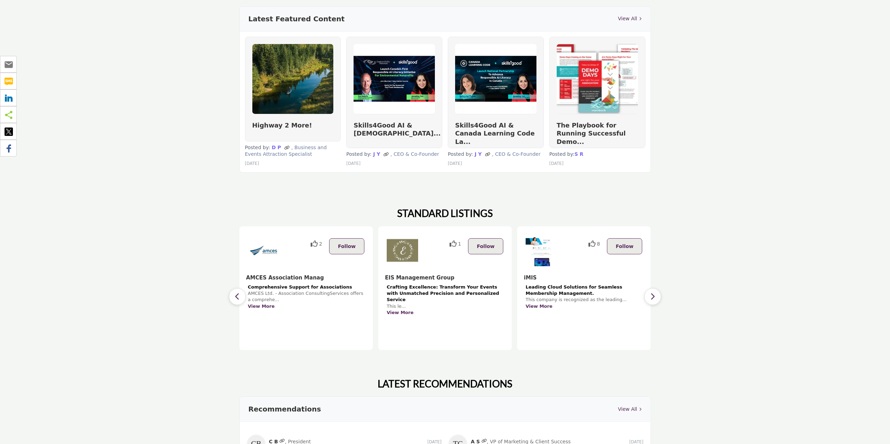
click at [649, 297] on button "button" at bounding box center [652, 296] width 17 height 17
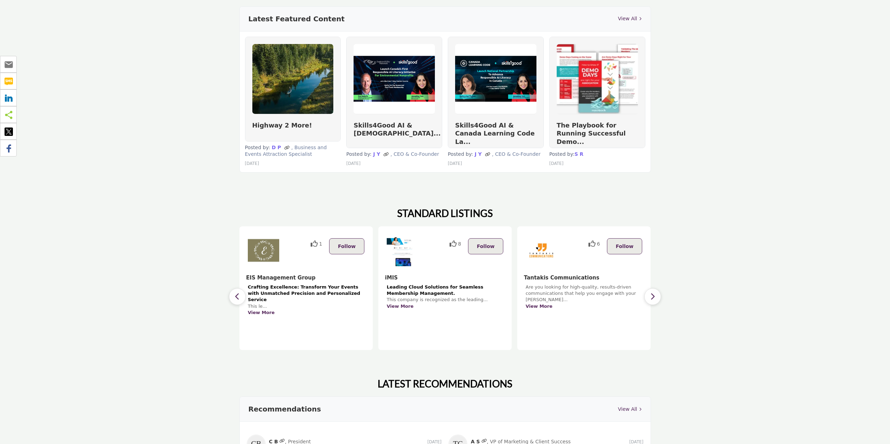
click at [649, 297] on button "button" at bounding box center [652, 296] width 17 height 17
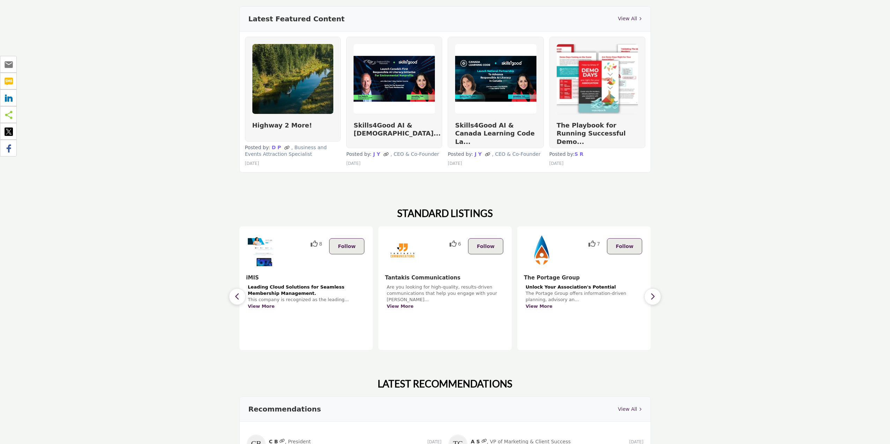
click at [649, 297] on button "button" at bounding box center [652, 296] width 17 height 17
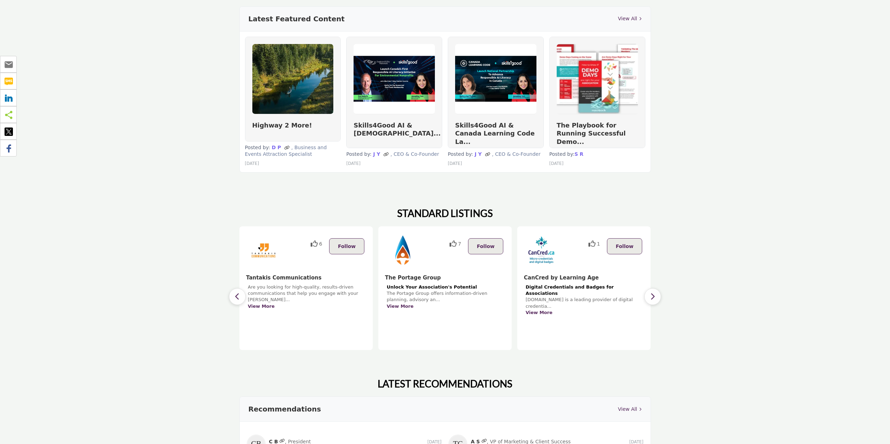
click at [649, 297] on button "button" at bounding box center [652, 296] width 17 height 17
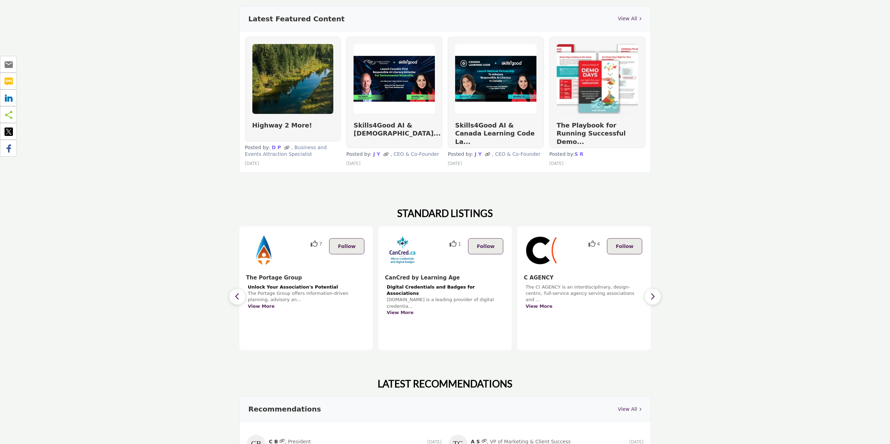
click at [649, 297] on button "button" at bounding box center [652, 296] width 17 height 17
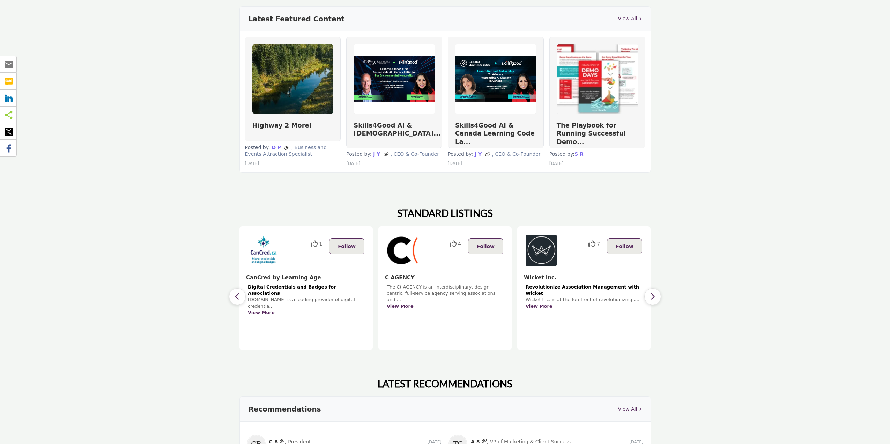
click at [649, 297] on button "button" at bounding box center [652, 296] width 17 height 17
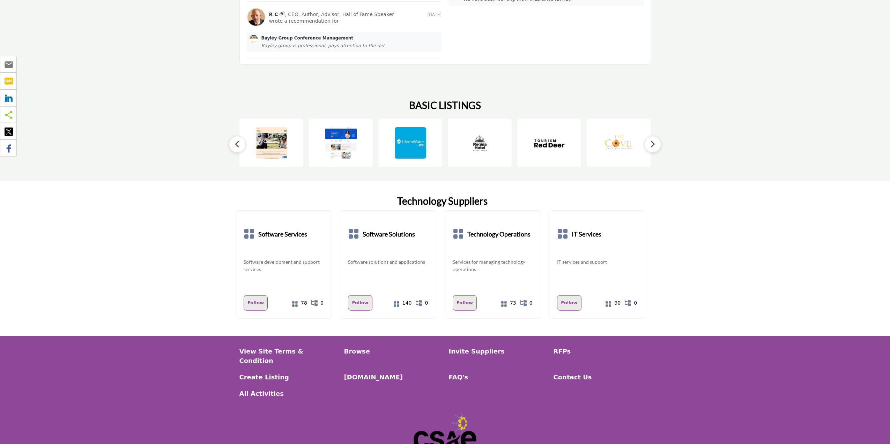
scroll to position [1045, 0]
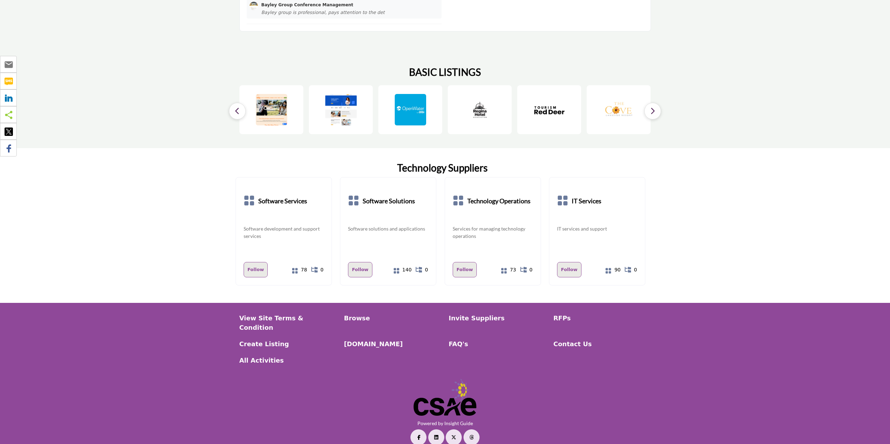
click at [727, 175] on section "Technology Suppliers Software Services Follow Following" at bounding box center [445, 225] width 890 height 155
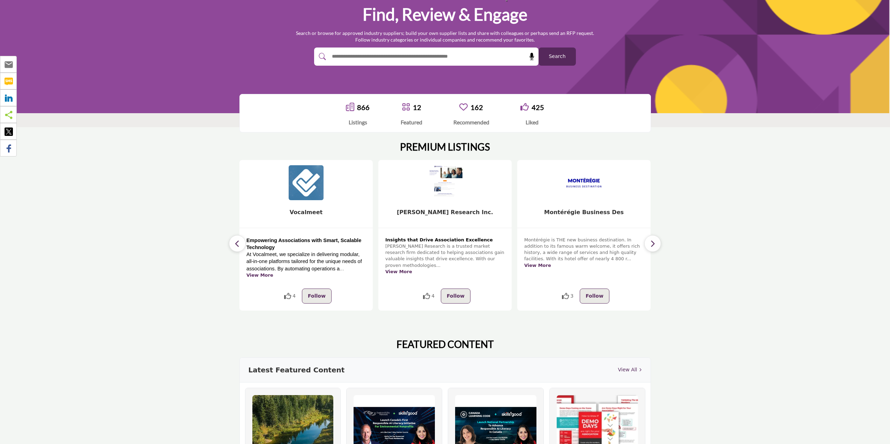
scroll to position [0, 0]
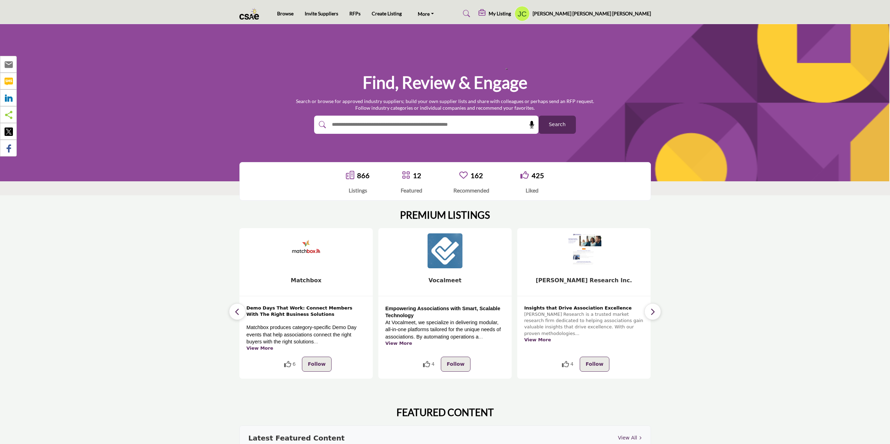
click at [794, 350] on section "PREMIUM LISTINGS 14 Follow View More 14 Follow 5" at bounding box center [445, 293] width 890 height 197
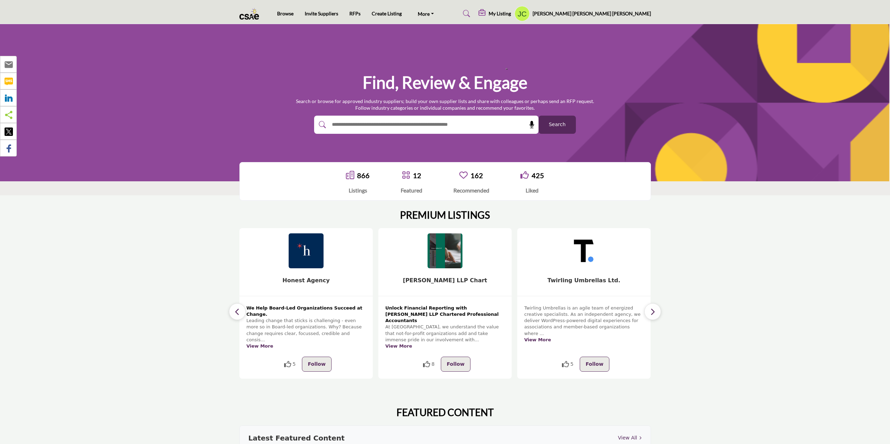
click at [751, 233] on section "PREMIUM LISTINGS 14 Follow View More 14 Follow 5" at bounding box center [445, 293] width 890 height 197
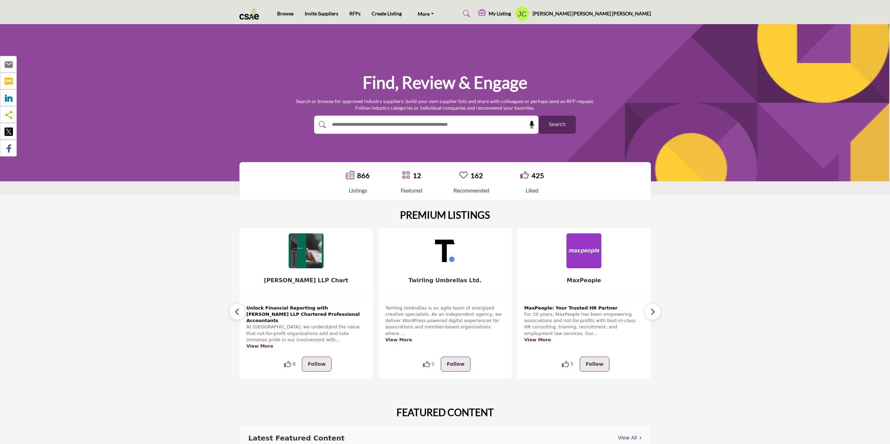
click at [735, 379] on section "PREMIUM LISTINGS 14 Follow View More 14 Follow 5" at bounding box center [445, 293] width 890 height 197
